Goal: Transaction & Acquisition: Subscribe to service/newsletter

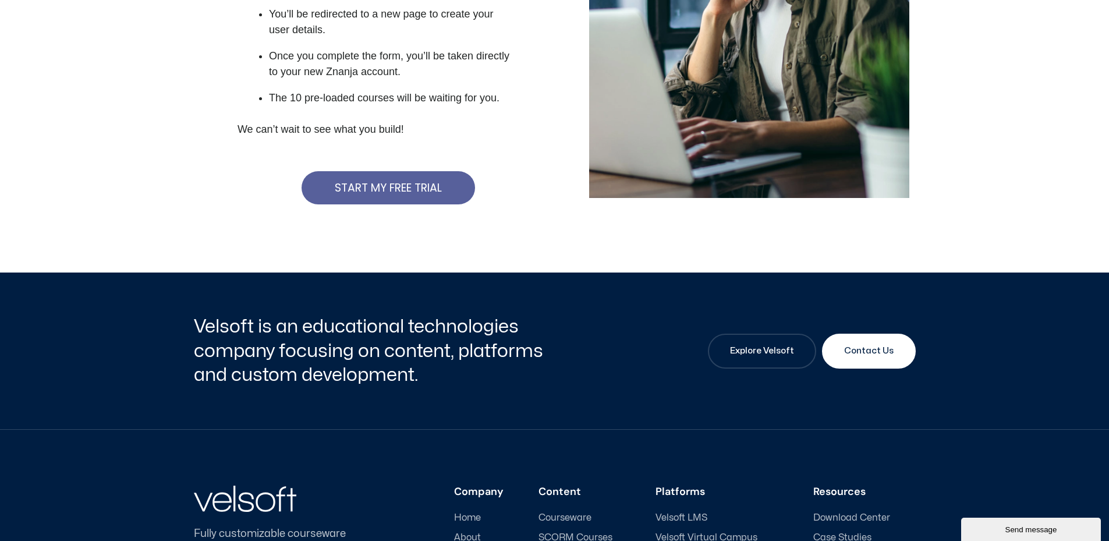
scroll to position [408, 0]
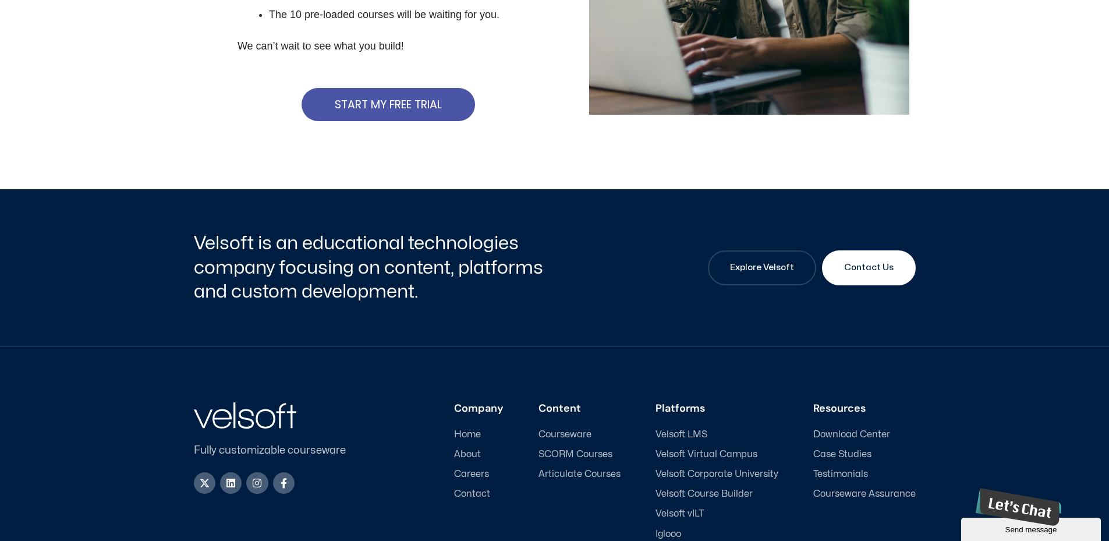
click at [391, 115] on link "START MY FREE TRIAL" at bounding box center [387, 104] width 173 height 33
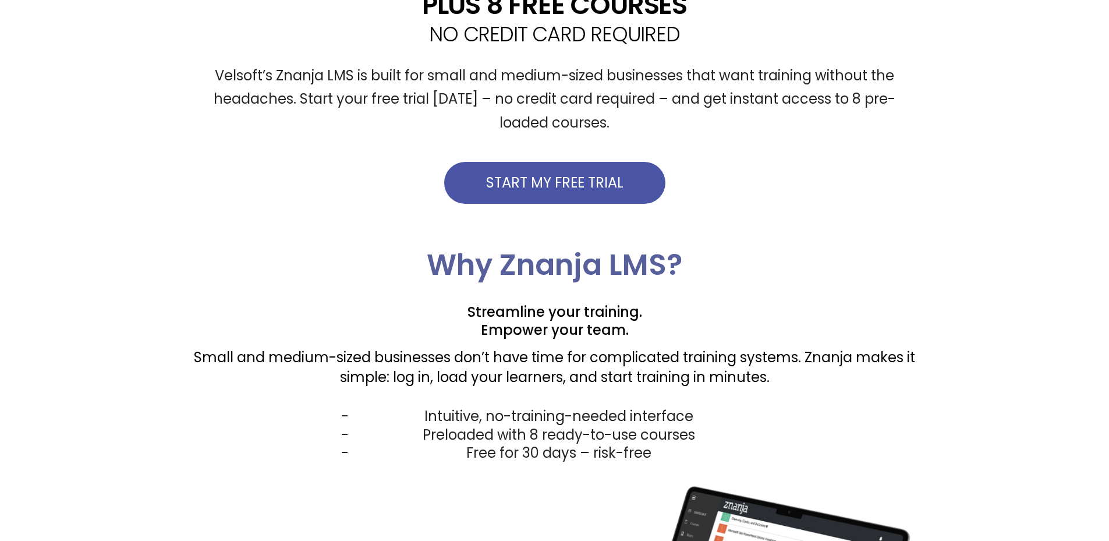
scroll to position [466, 0]
click at [593, 182] on span "START MY FREE TRIAL" at bounding box center [554, 183] width 137 height 14
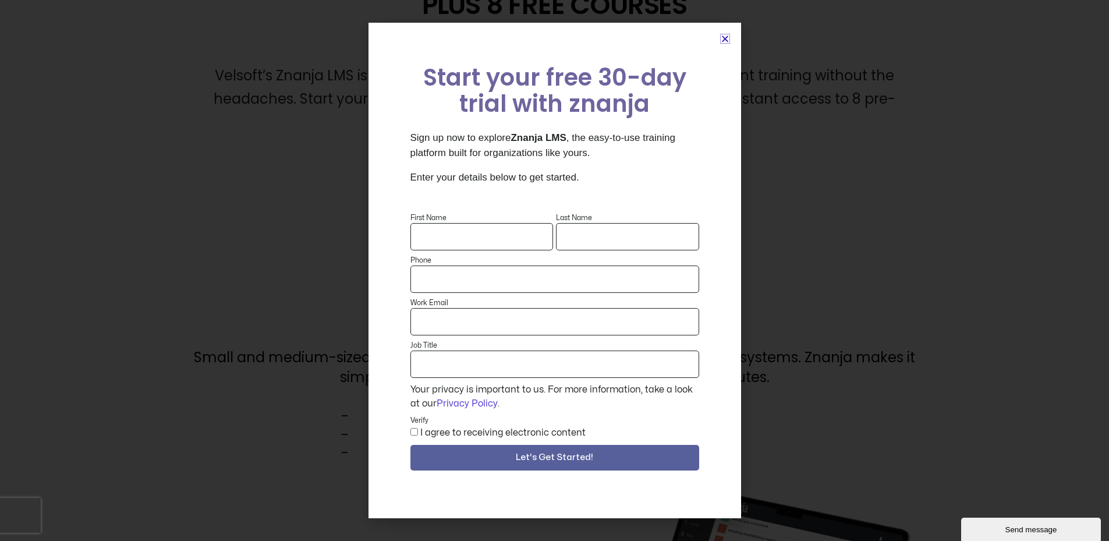
scroll to position [0, 0]
click at [723, 39] on icon "Close" at bounding box center [725, 38] width 9 height 9
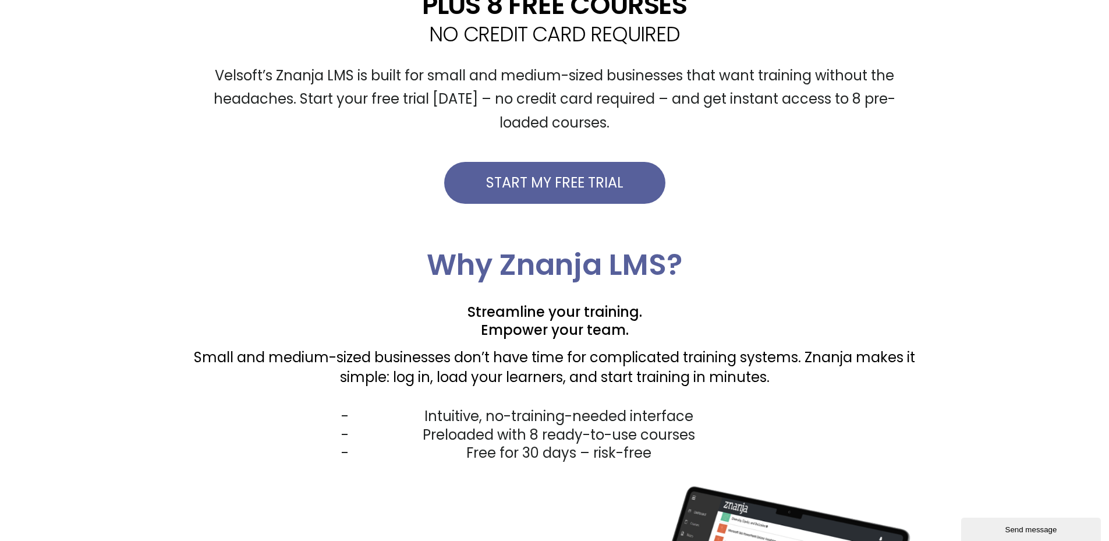
click at [726, 44] on div "The world’s easiest to use LMS Try it FREE for 30 days PLUS 8 FREE COURSES NO C…" at bounding box center [555, 37] width 722 height 425
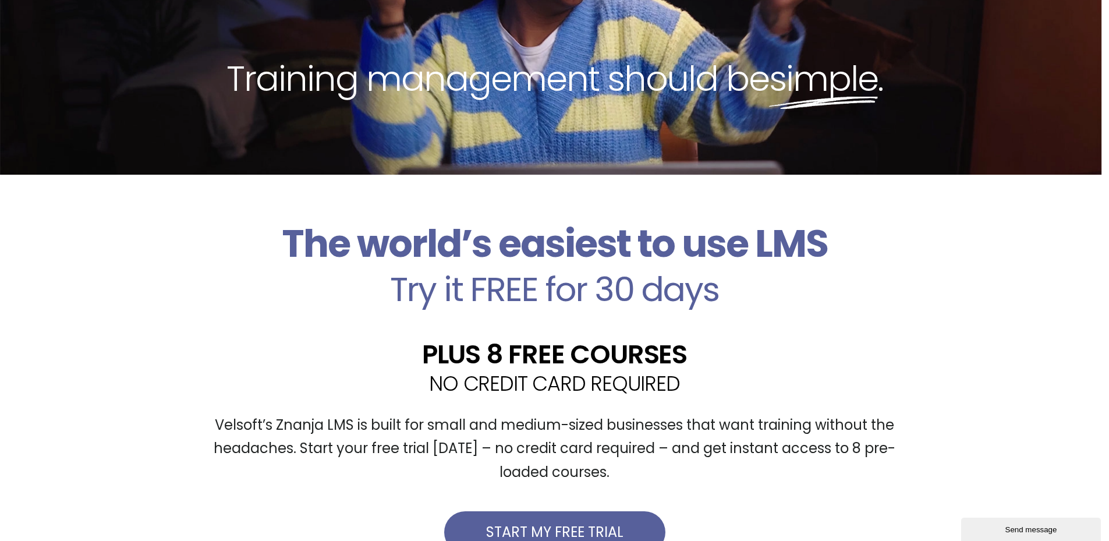
scroll to position [175, 0]
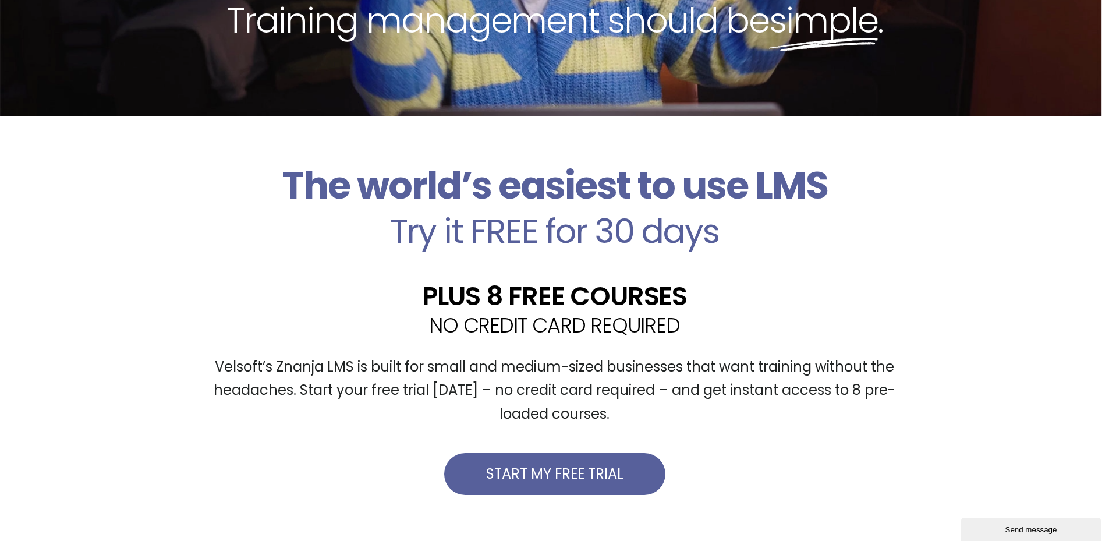
click at [1075, 363] on div "The world’s easiest to use LMS Try it FREE for 30 days PLUS 8 FREE COURSES NO C…" at bounding box center [554, 328] width 1109 height 425
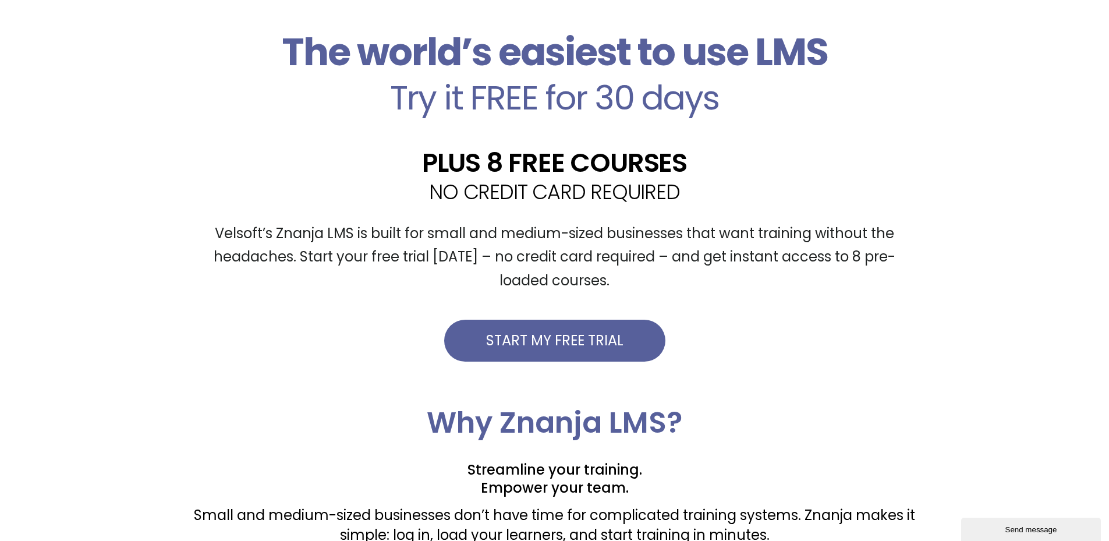
scroll to position [291, 0]
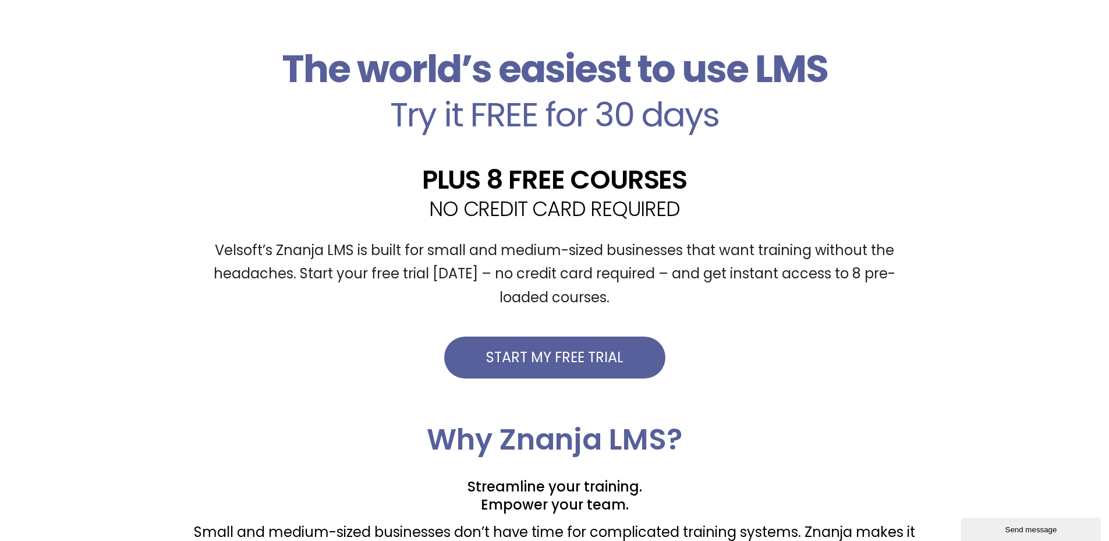
click at [1024, 228] on div "The world’s easiest to use LMS Try it FREE for 30 days PLUS 8 FREE COURSES NO C…" at bounding box center [554, 212] width 1109 height 425
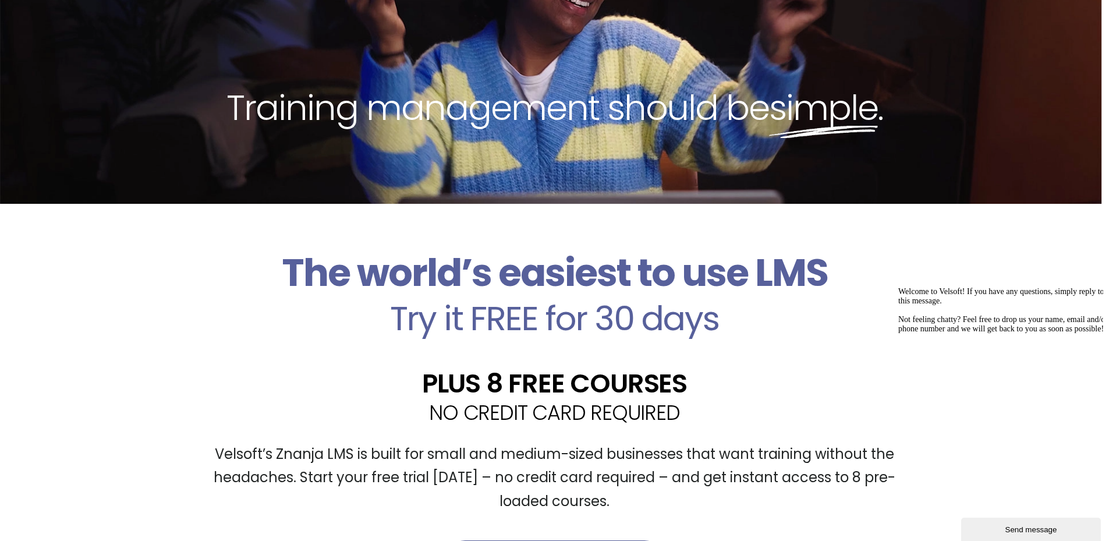
scroll to position [0, 0]
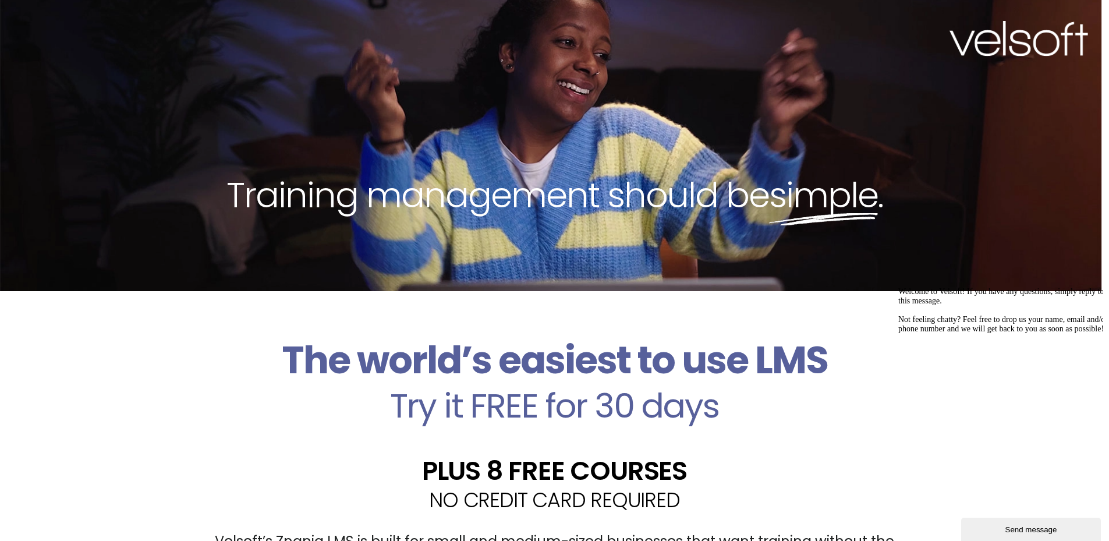
drag, startPoint x: 995, startPoint y: 1, endPoint x: 498, endPoint y: 114, distance: 509.8
click at [498, 114] on div "Training management should be simple ." at bounding box center [554, 145] width 1109 height 291
